Goal: Find specific page/section: Find specific page/section

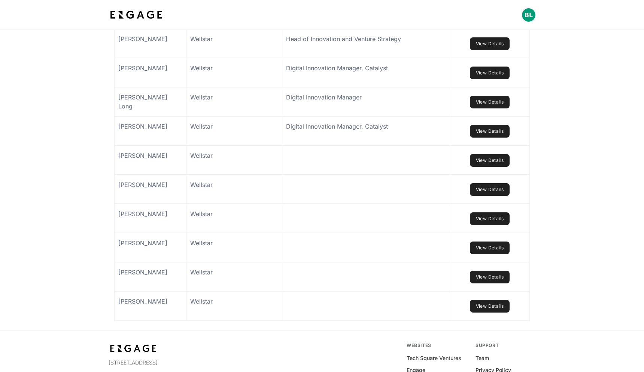
scroll to position [645, 0]
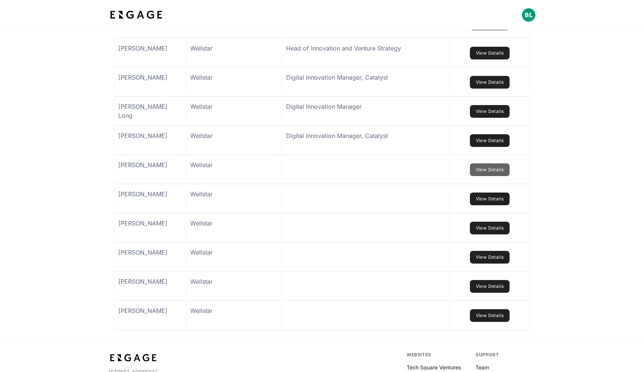
click at [484, 176] on link "View Details" at bounding box center [490, 170] width 40 height 13
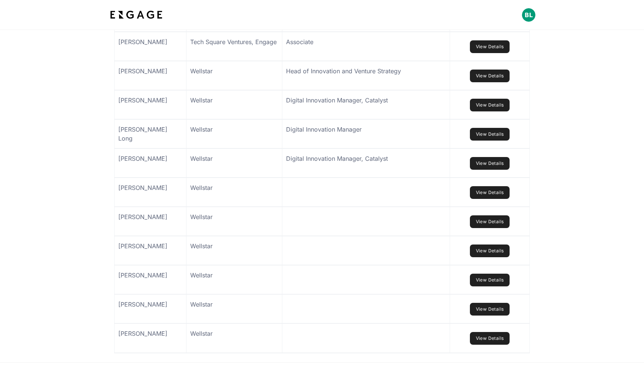
scroll to position [629, 0]
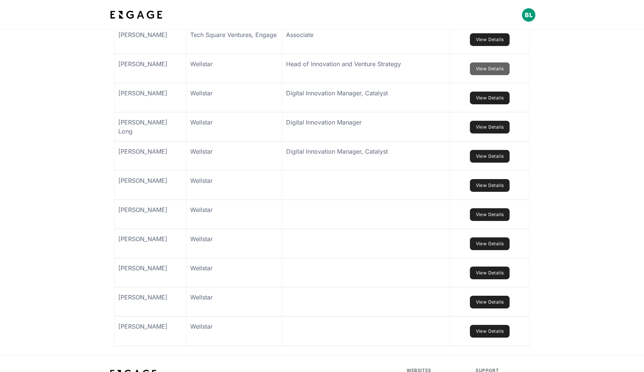
click at [482, 75] on link "View Details" at bounding box center [490, 68] width 40 height 13
click at [488, 104] on link "View Details" at bounding box center [490, 98] width 40 height 13
click at [488, 134] on link "View Details" at bounding box center [490, 127] width 40 height 13
click at [489, 163] on link "View Details" at bounding box center [490, 156] width 40 height 13
click at [491, 192] on link "View Details" at bounding box center [490, 185] width 40 height 13
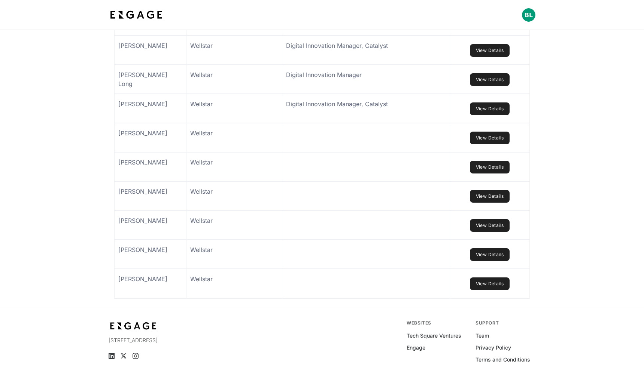
scroll to position [677, 0]
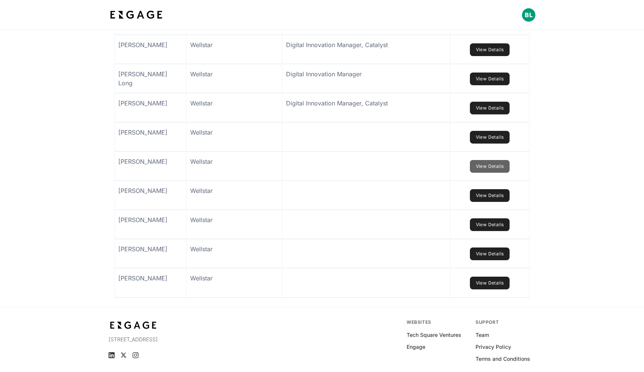
click at [494, 173] on link "View Details" at bounding box center [490, 166] width 40 height 13
click at [495, 202] on link "View Details" at bounding box center [490, 195] width 40 height 13
click at [495, 231] on link "View Details" at bounding box center [490, 225] width 40 height 13
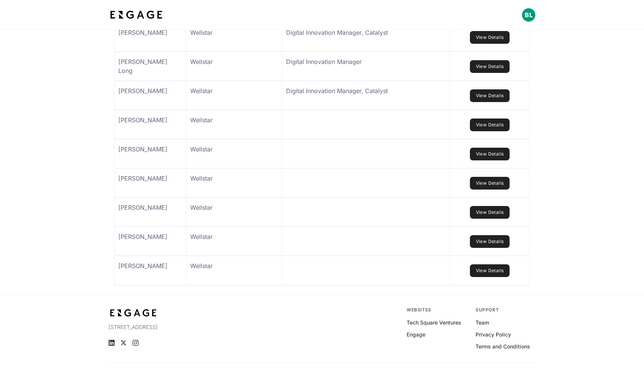
scroll to position [694, 0]
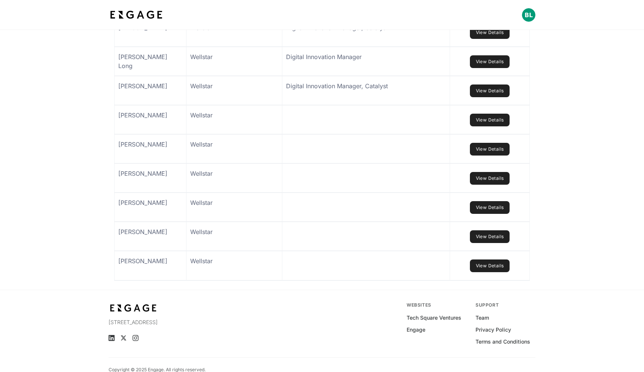
click at [494, 243] on link "View Details" at bounding box center [490, 236] width 40 height 13
click at [492, 272] on link "View Details" at bounding box center [490, 266] width 40 height 13
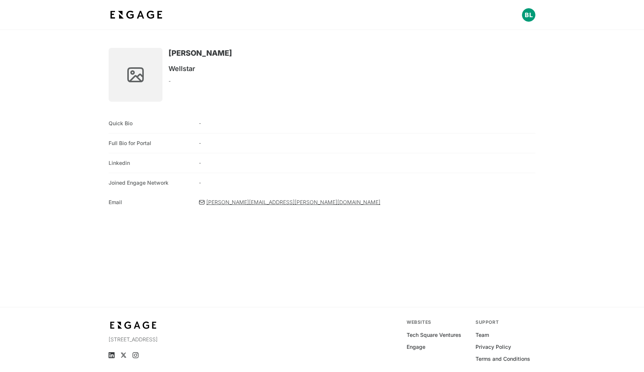
click at [303, 120] on span "-" at bounding box center [367, 123] width 336 height 7
